Goal: Entertainment & Leisure: Consume media (video, audio)

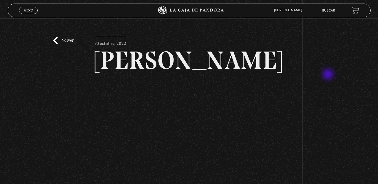
scroll to position [35, 0]
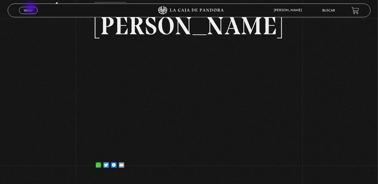
click at [31, 9] on span "Menu" at bounding box center [28, 10] width 9 height 3
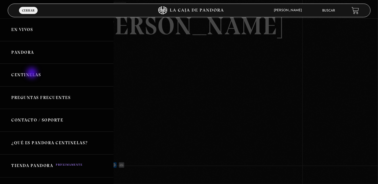
click at [32, 74] on link "Centinelas" at bounding box center [57, 75] width 114 height 23
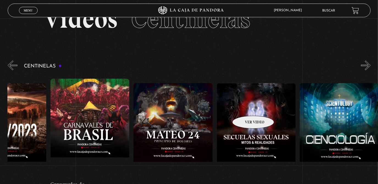
scroll to position [0, 3622]
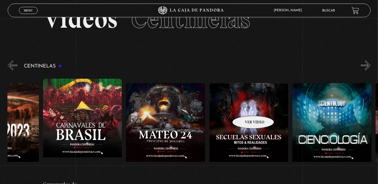
click at [5, 123] on section "Centinelas" at bounding box center [189, 145] width 378 height 170
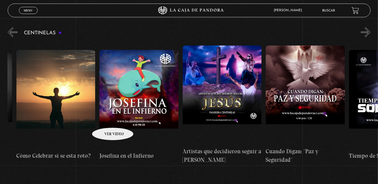
scroll to position [0, 2152]
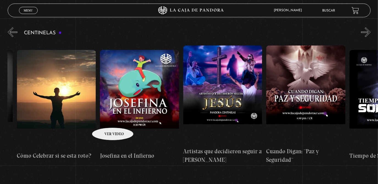
click at [151, 100] on figure at bounding box center [139, 99] width 79 height 99
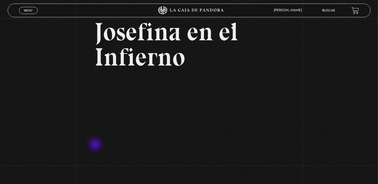
scroll to position [47, 0]
